Goal: Download file/media

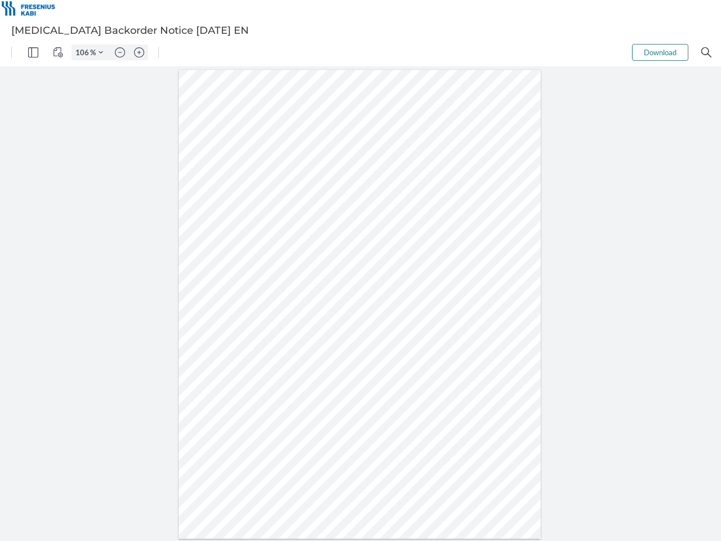
click at [33, 52] on img "Panel" at bounding box center [33, 52] width 10 height 10
click at [58, 52] on img "View Controls" at bounding box center [58, 52] width 10 height 10
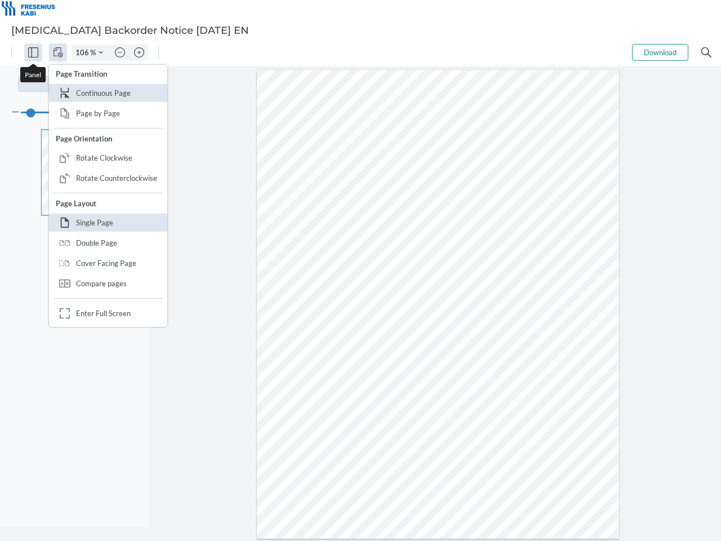
click at [84, 52] on input "106" at bounding box center [81, 52] width 18 height 10
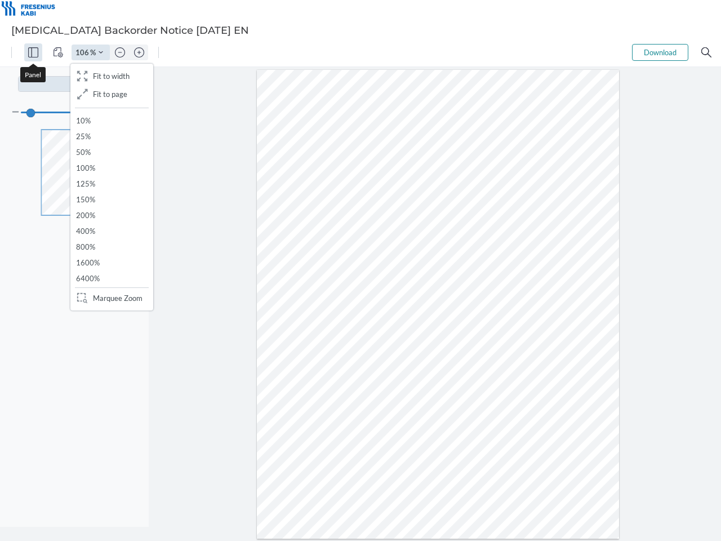
click at [101, 52] on img "Zoom Controls" at bounding box center [101, 52] width 5 height 5
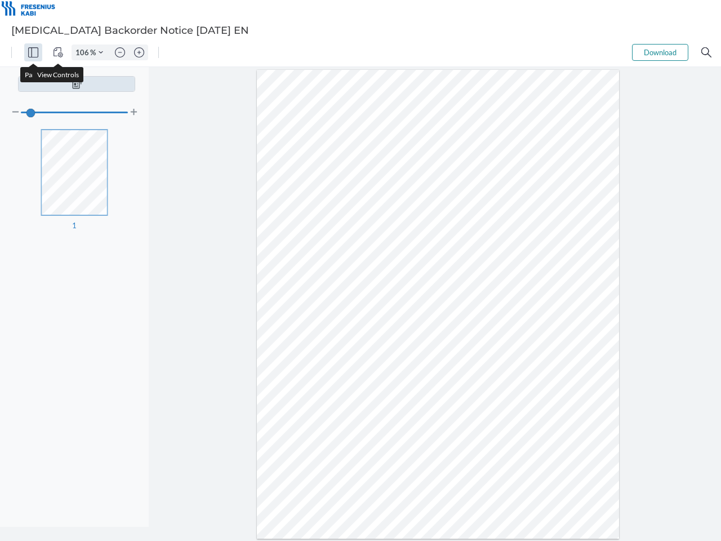
click at [120, 52] on img "Zoom out" at bounding box center [120, 52] width 10 height 10
click at [139, 52] on img "Zoom in" at bounding box center [139, 52] width 10 height 10
type input "106"
click at [660, 52] on button "Download" at bounding box center [660, 52] width 56 height 17
click at [706, 52] on img "Search" at bounding box center [706, 52] width 10 height 10
